Goal: Task Accomplishment & Management: Use online tool/utility

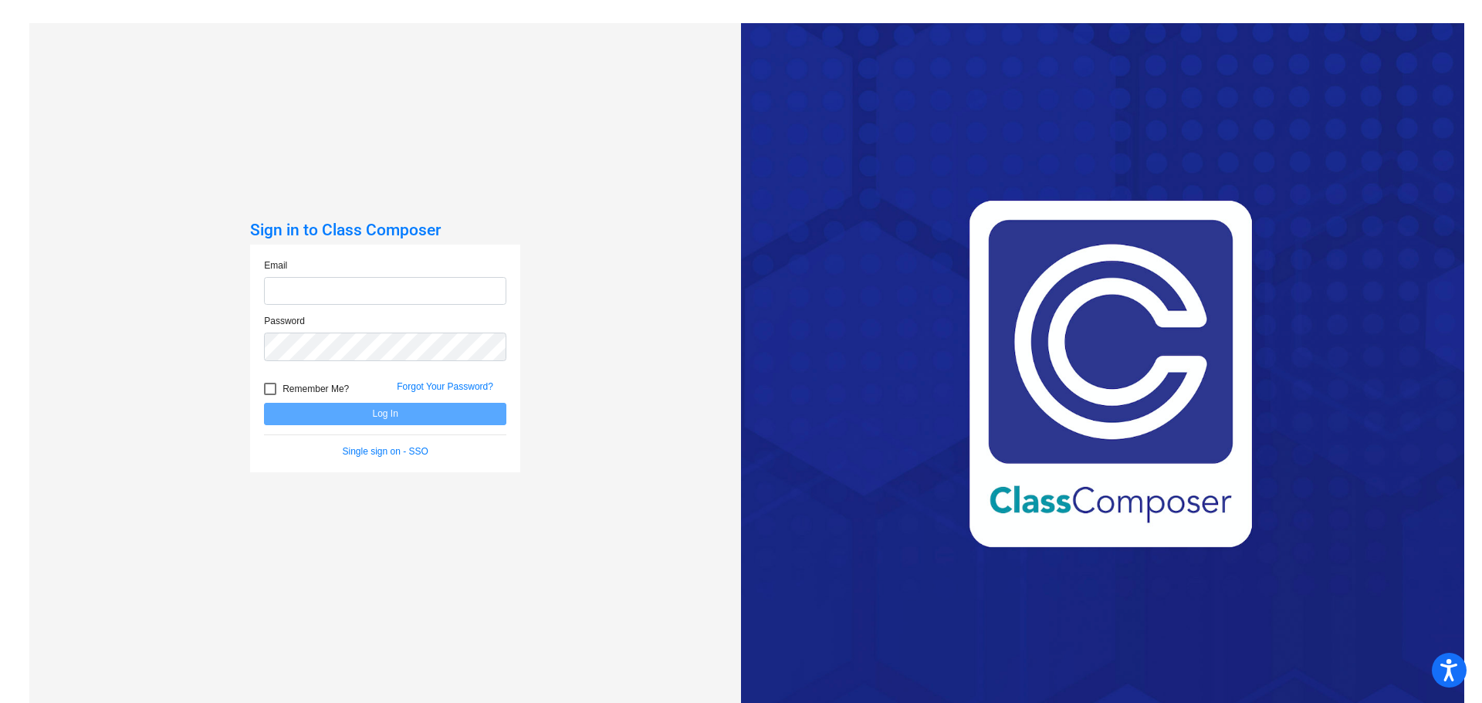
type input "[EMAIL_ADDRESS][DOMAIN_NAME]"
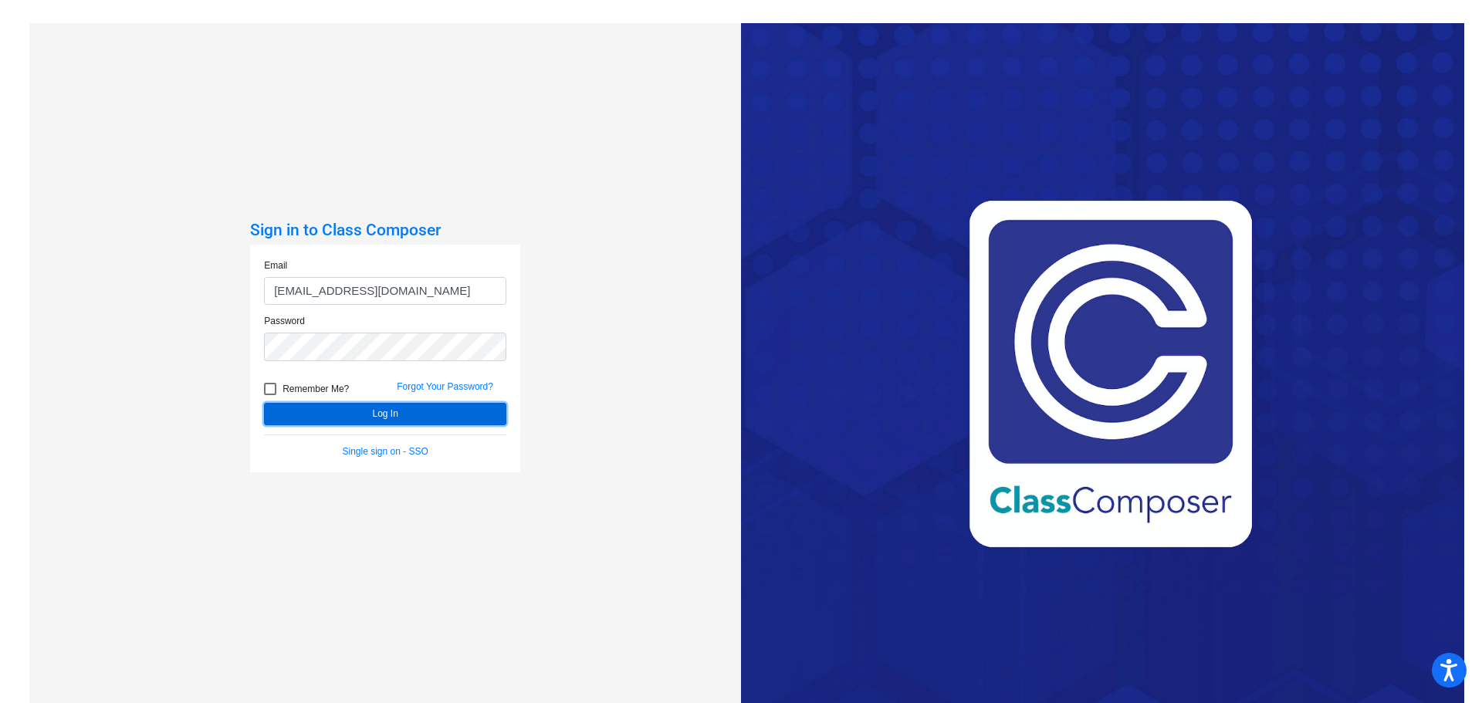
click at [380, 413] on button "Log In" at bounding box center [385, 414] width 242 height 22
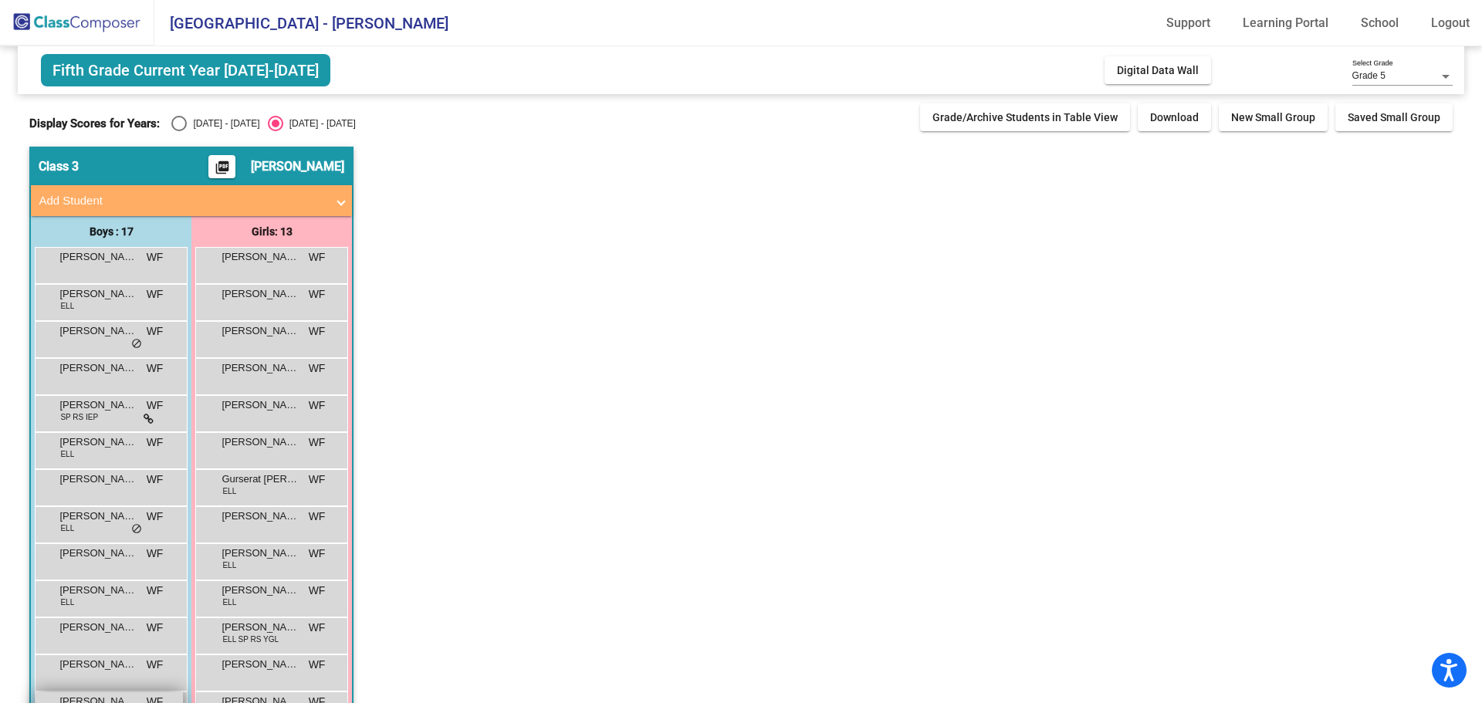
click at [126, 695] on span "[PERSON_NAME]" at bounding box center [97, 701] width 77 height 15
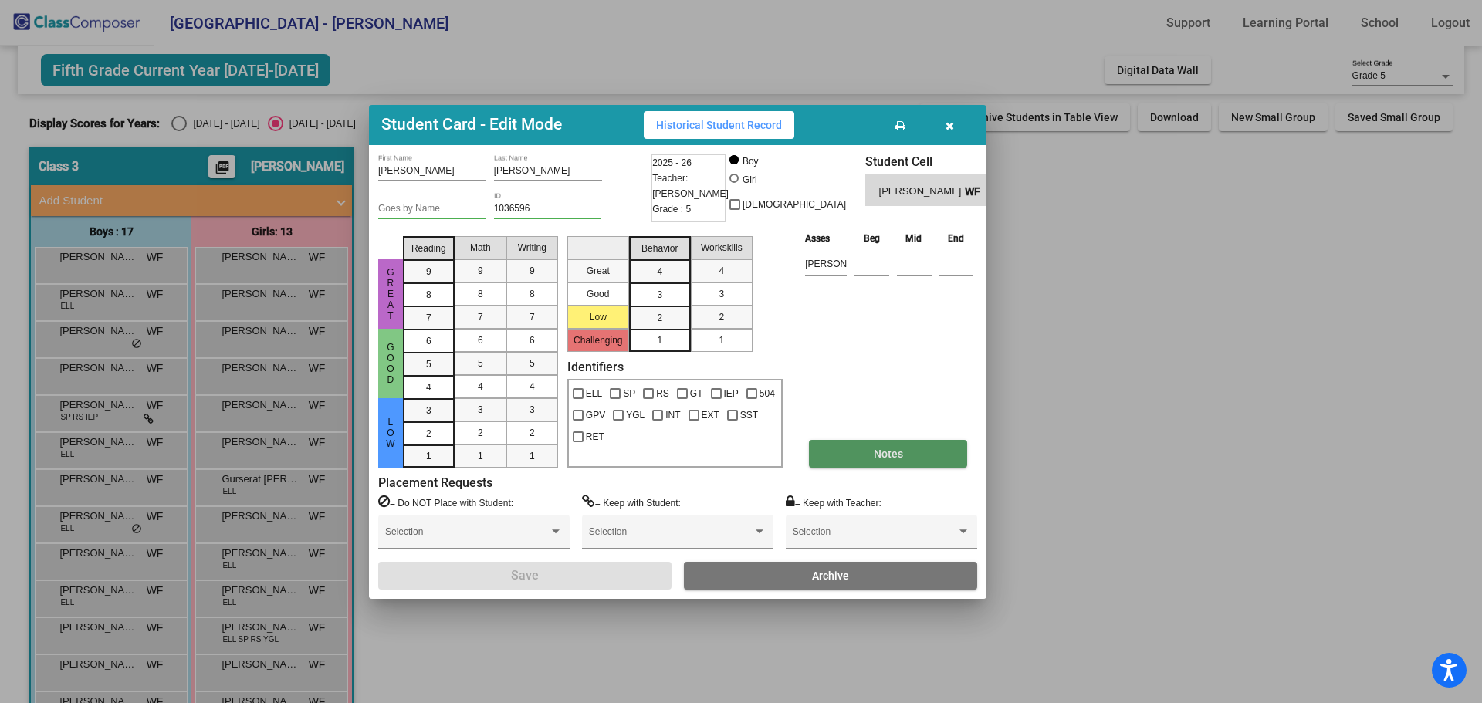
click at [889, 461] on button "Notes" at bounding box center [888, 454] width 158 height 28
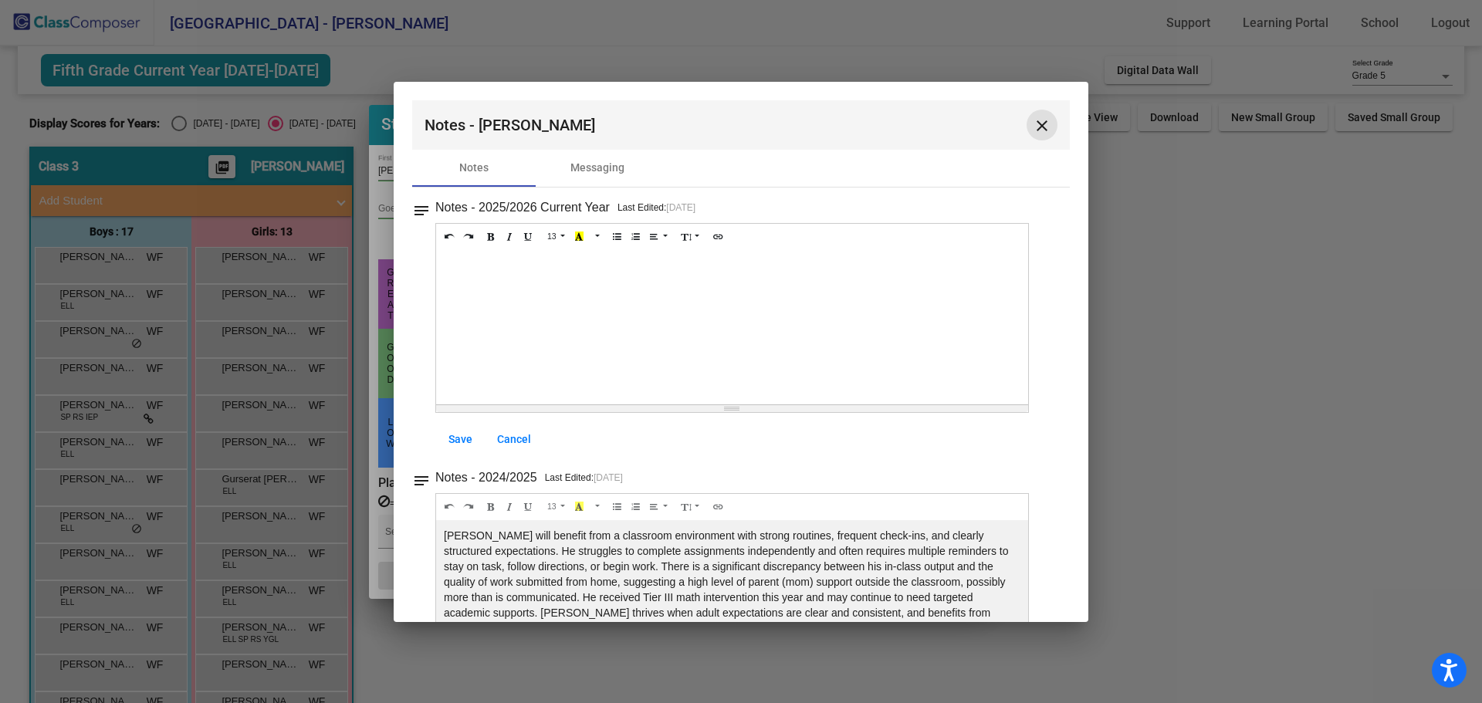
click at [1037, 125] on mat-icon "close" at bounding box center [1041, 126] width 19 height 19
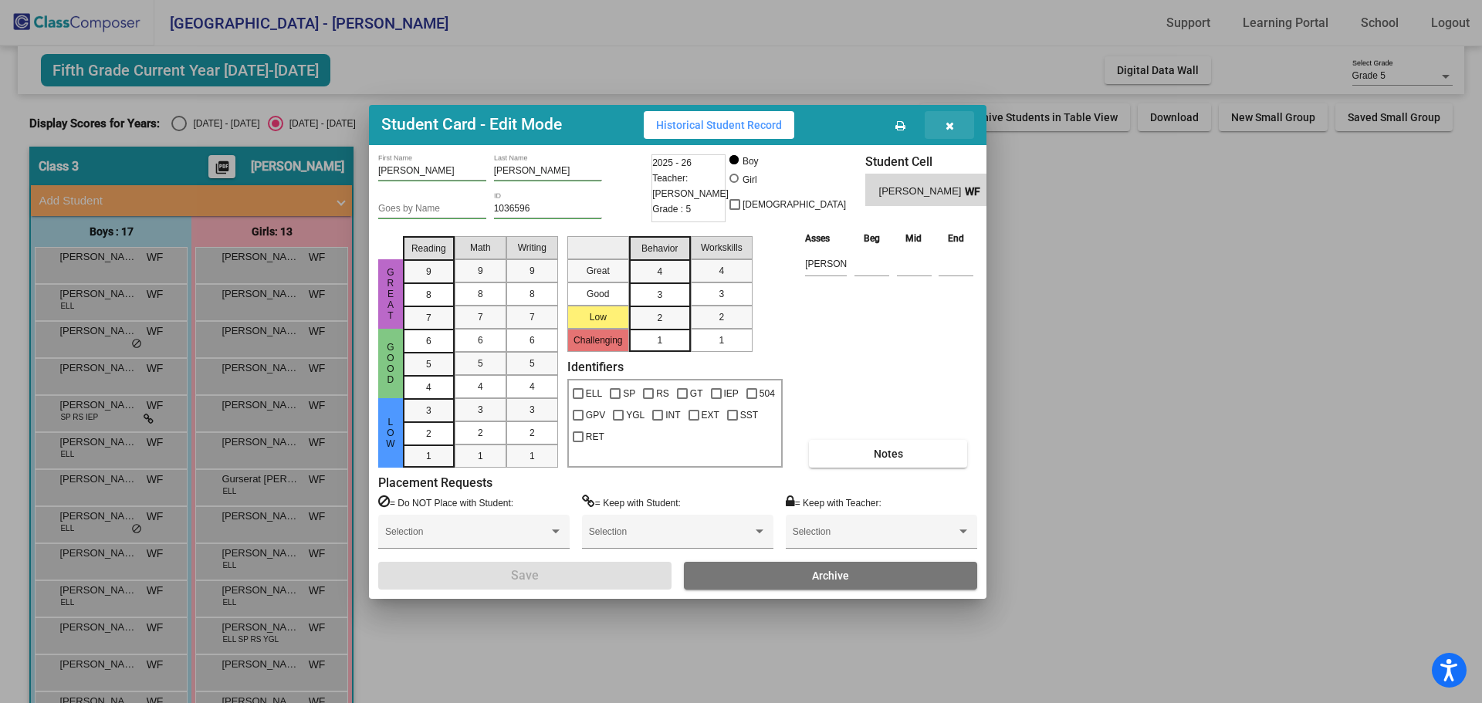
click at [949, 127] on icon "button" at bounding box center [949, 125] width 8 height 11
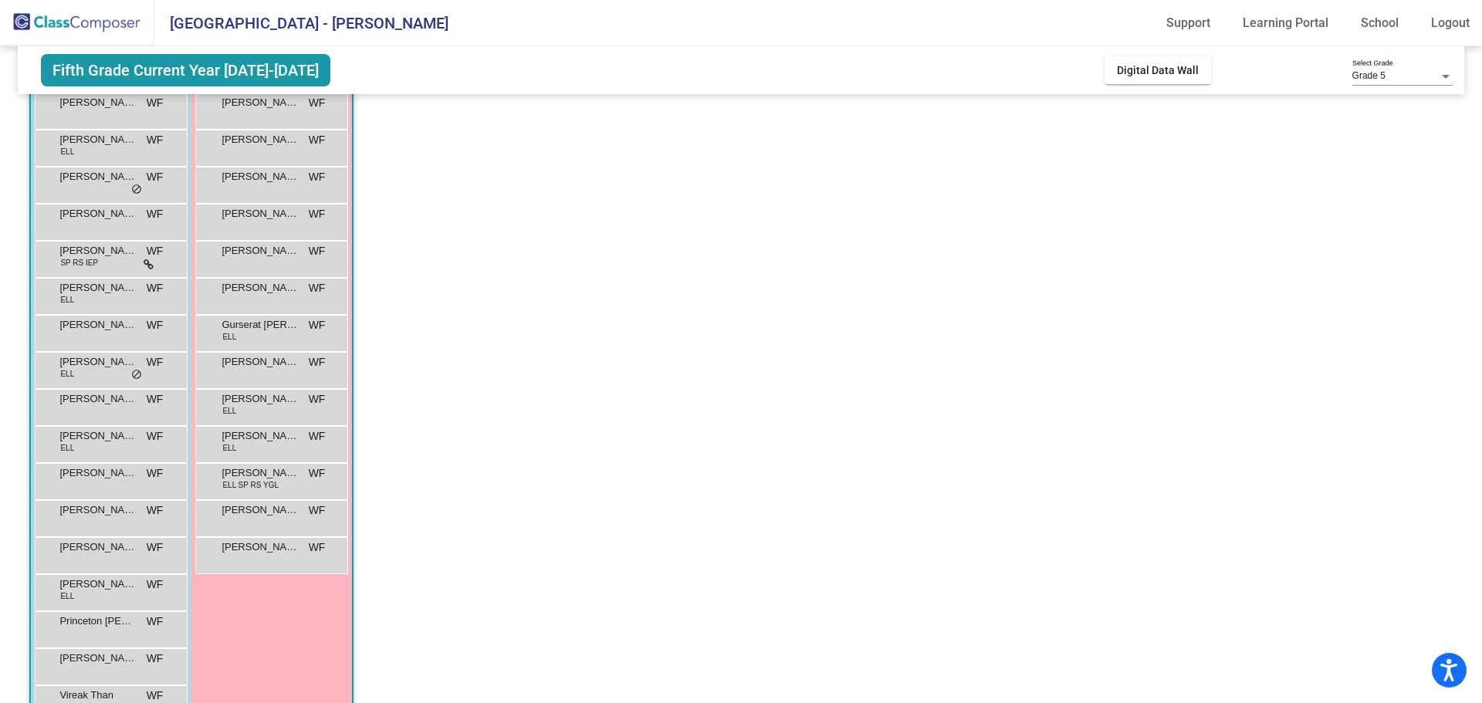
scroll to position [198, 0]
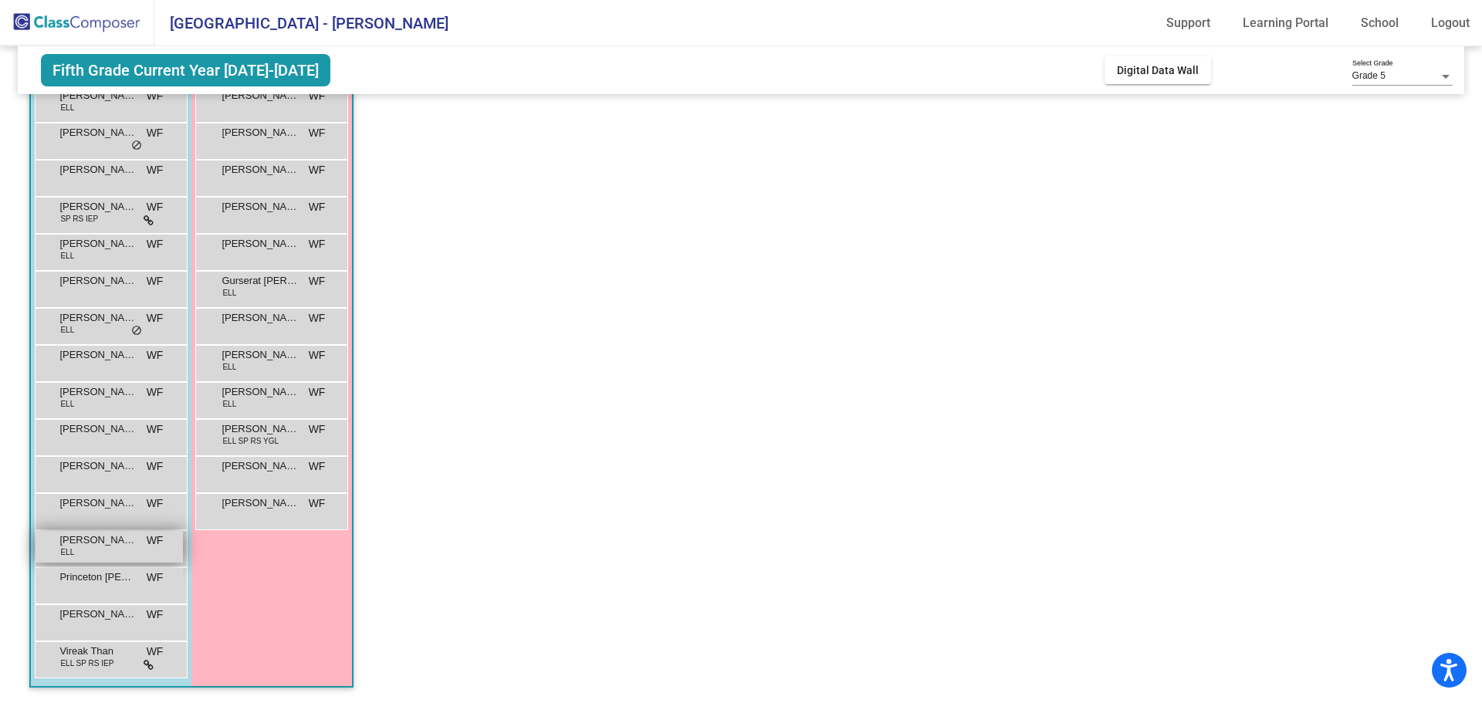
click at [110, 552] on div "[PERSON_NAME] [PERSON_NAME] [PERSON_NAME] lock do_not_disturb_alt" at bounding box center [108, 547] width 147 height 32
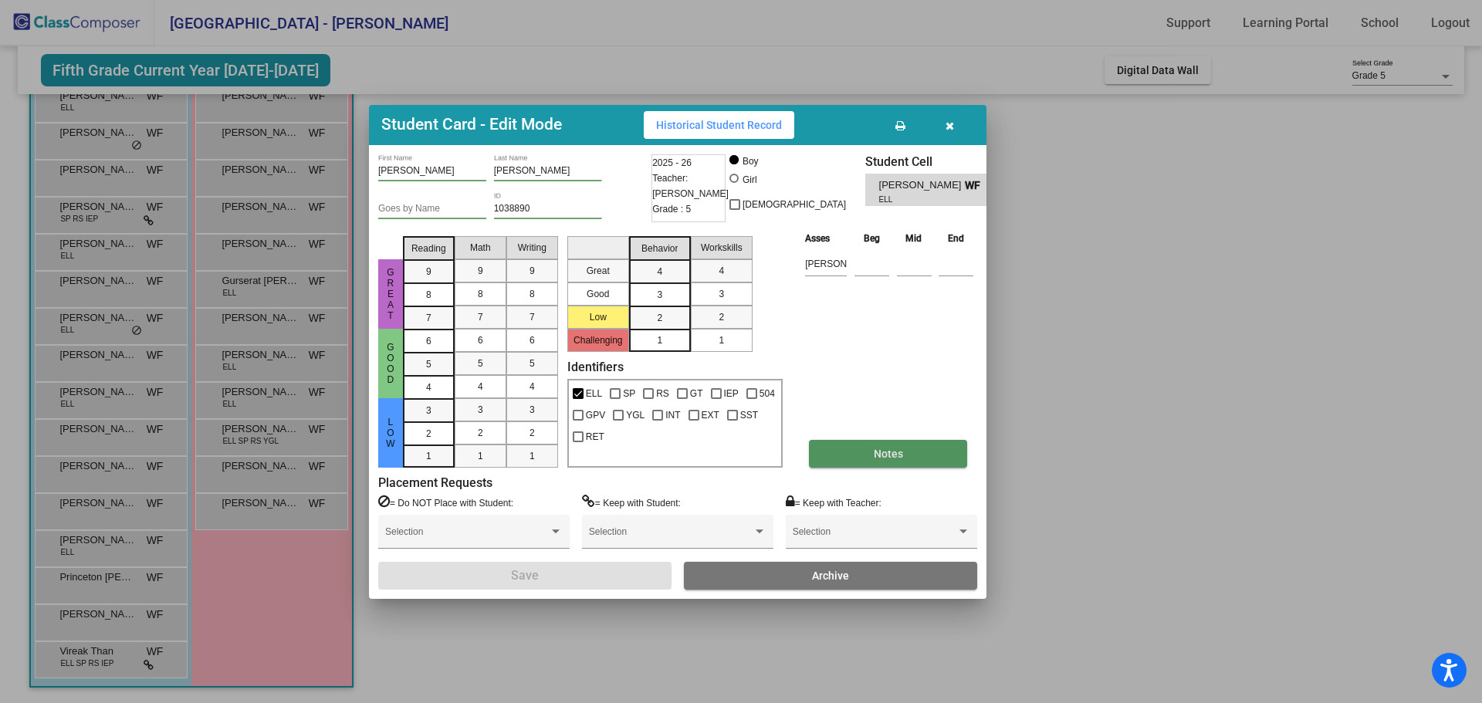
click at [891, 458] on span "Notes" at bounding box center [887, 454] width 29 height 12
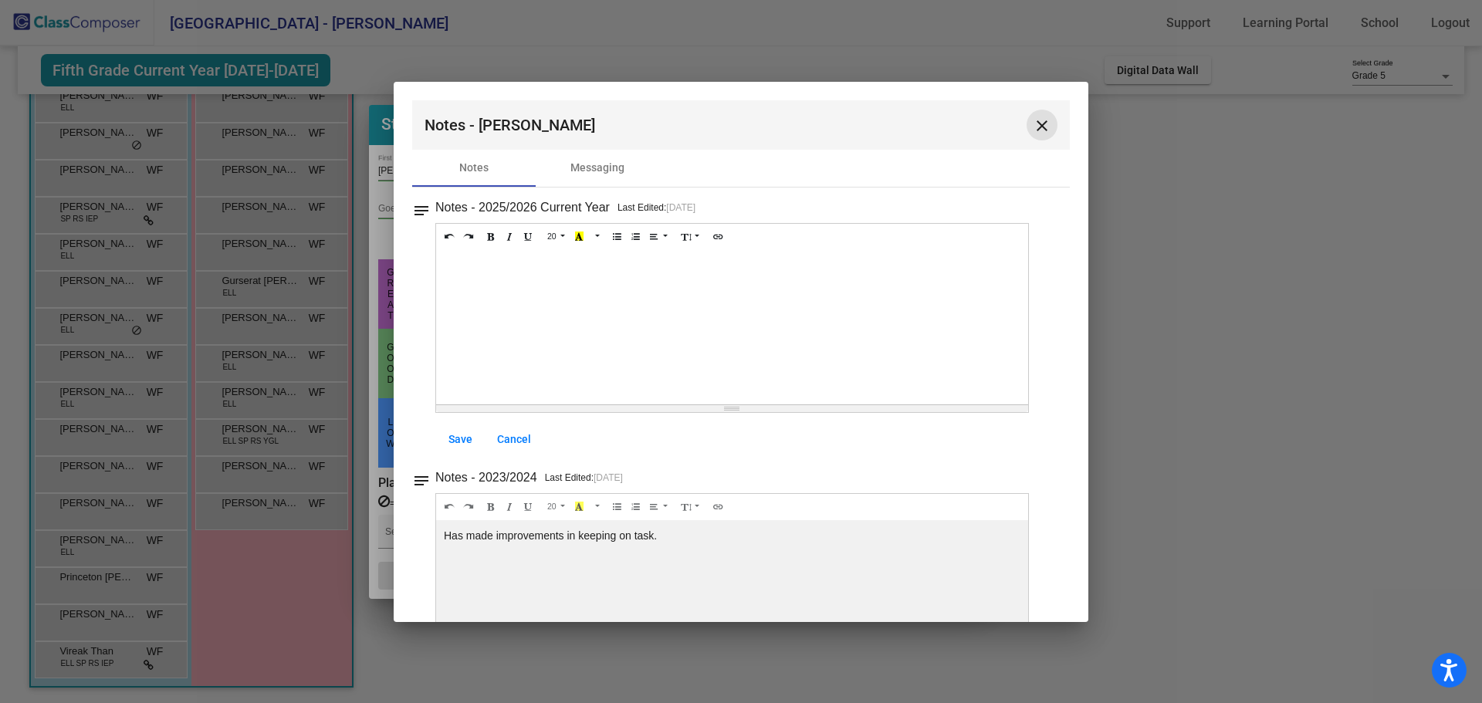
drag, startPoint x: 1035, startPoint y: 125, endPoint x: 937, endPoint y: 135, distance: 98.5
click at [1034, 125] on mat-icon "close" at bounding box center [1041, 126] width 19 height 19
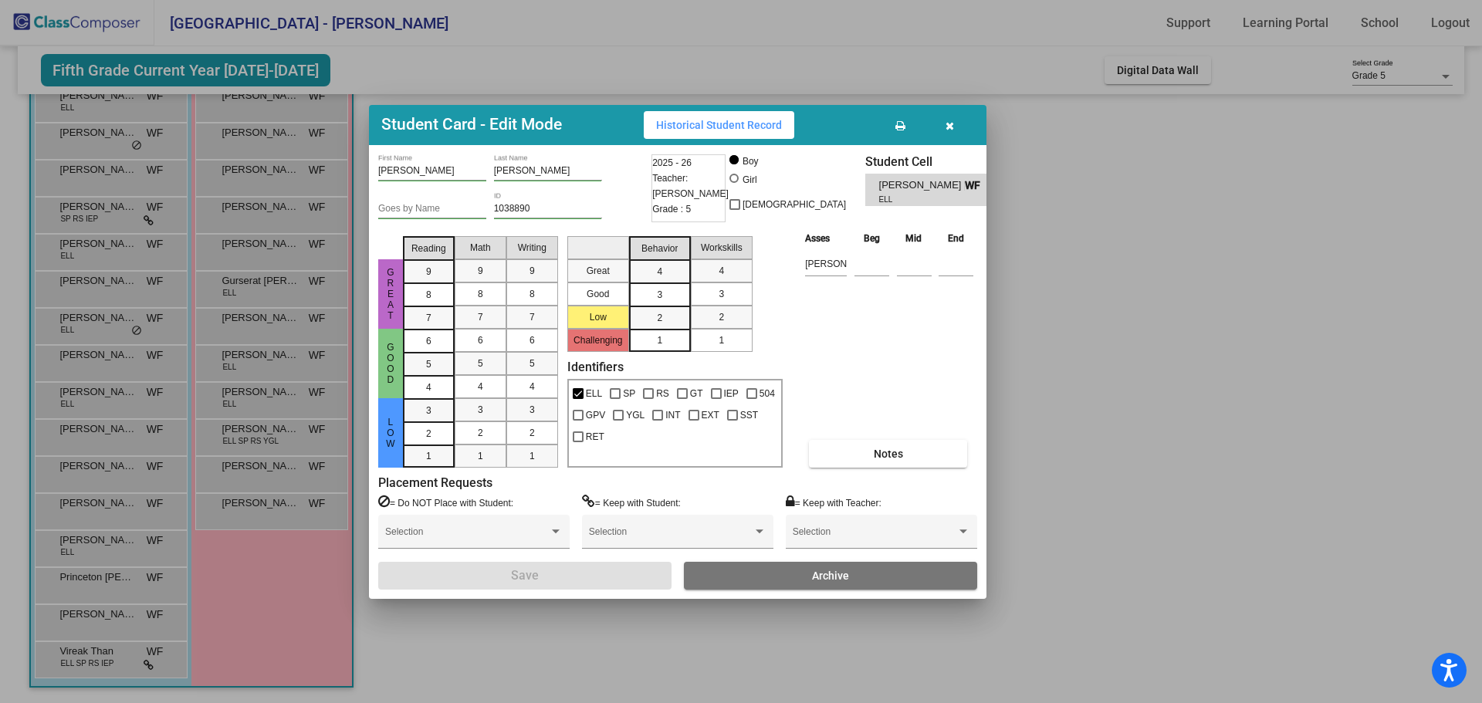
click at [950, 130] on icon "button" at bounding box center [949, 125] width 8 height 11
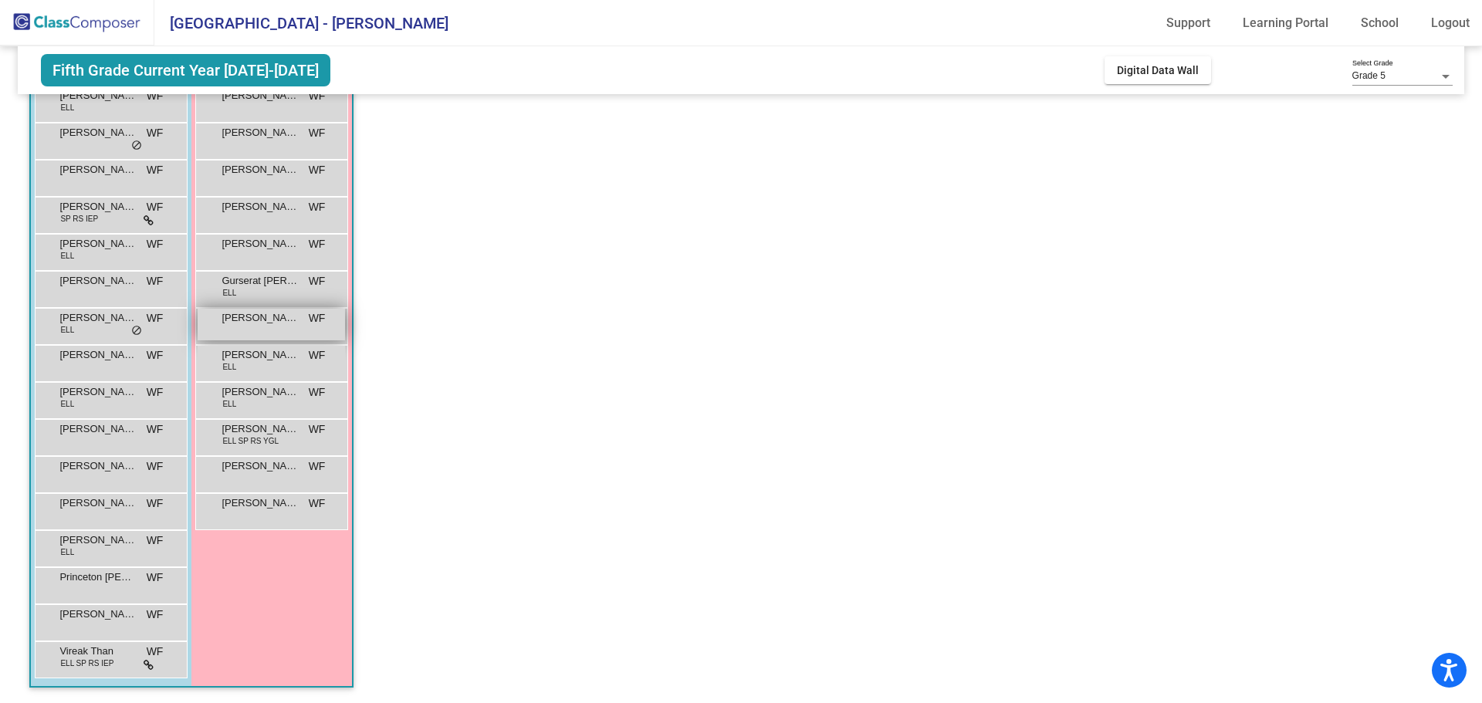
click at [293, 325] on span "[PERSON_NAME]" at bounding box center [259, 317] width 77 height 15
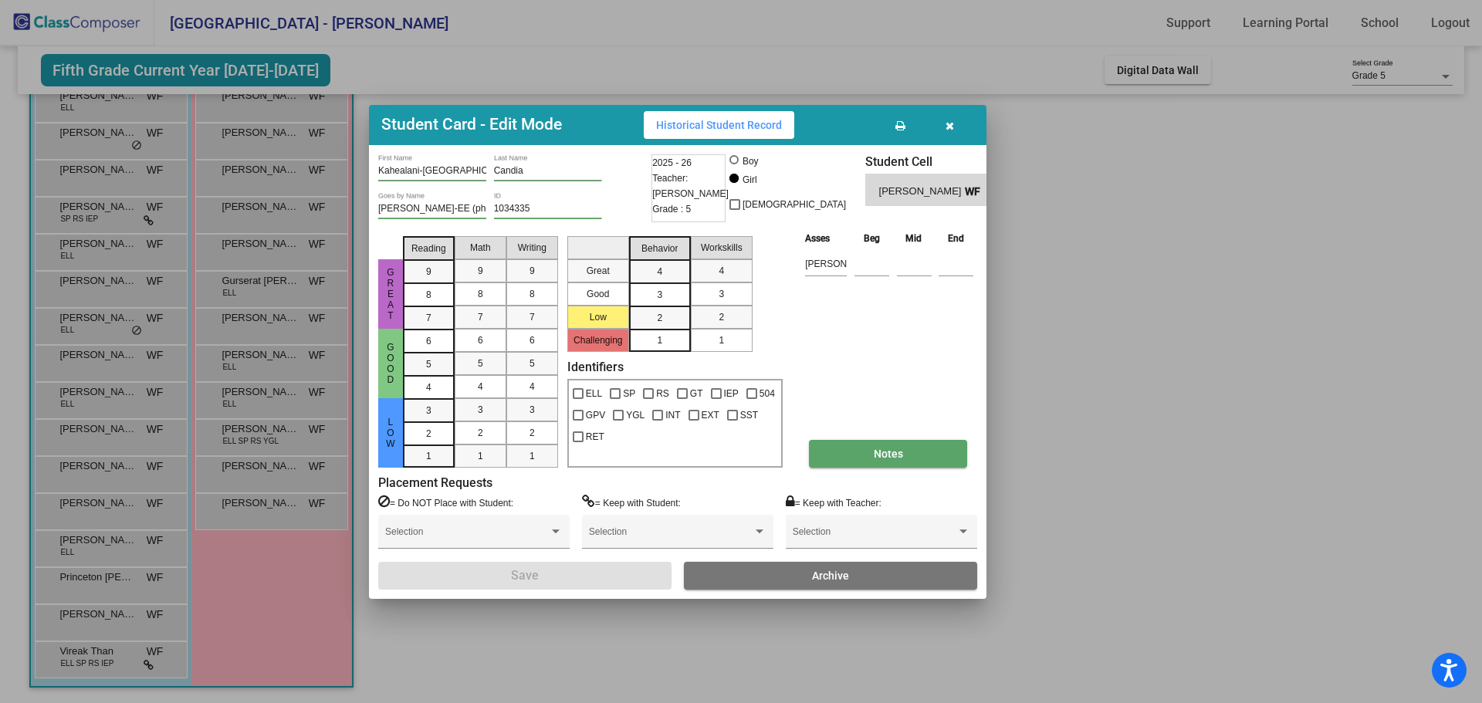
click at [890, 453] on span "Notes" at bounding box center [887, 454] width 29 height 12
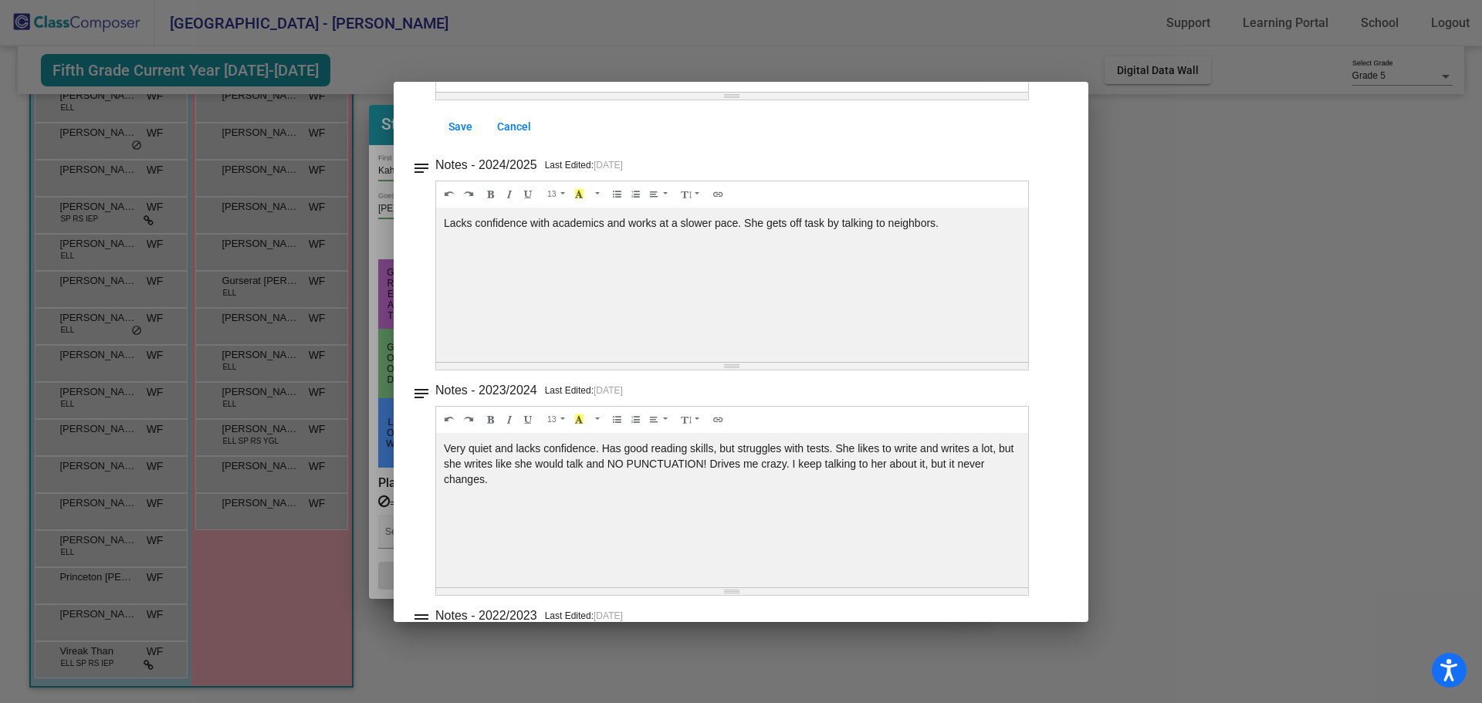
scroll to position [0, 0]
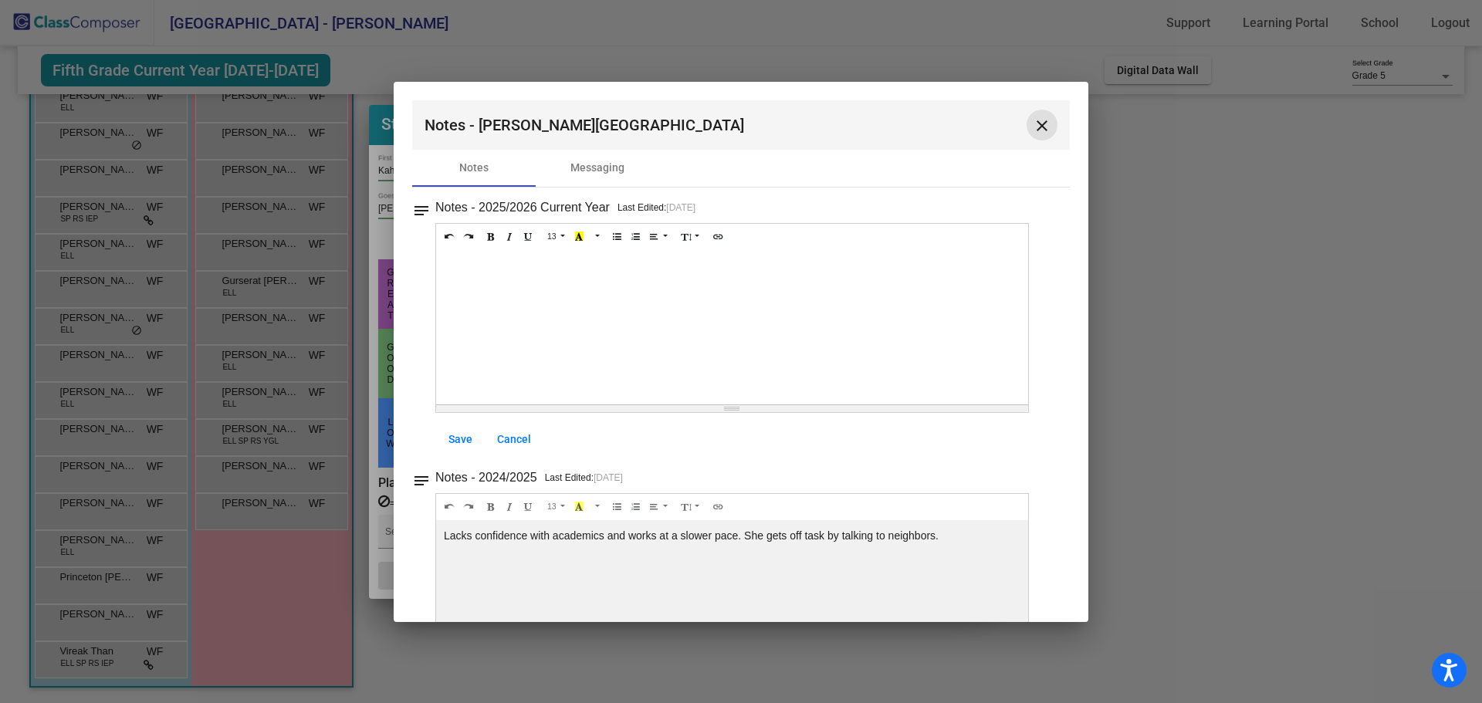
click at [1033, 121] on mat-icon "close" at bounding box center [1041, 126] width 19 height 19
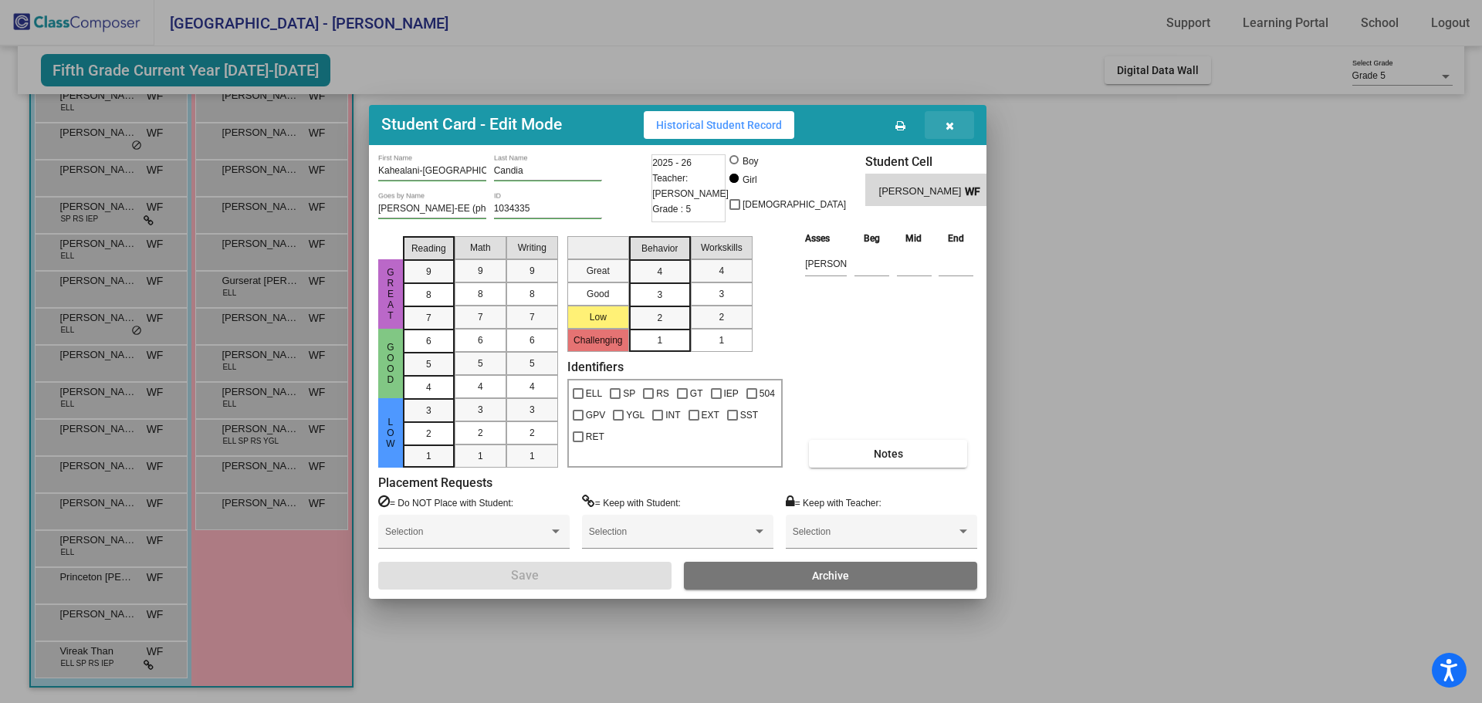
click at [947, 120] on icon "button" at bounding box center [949, 125] width 8 height 11
